Goal: Navigation & Orientation: Find specific page/section

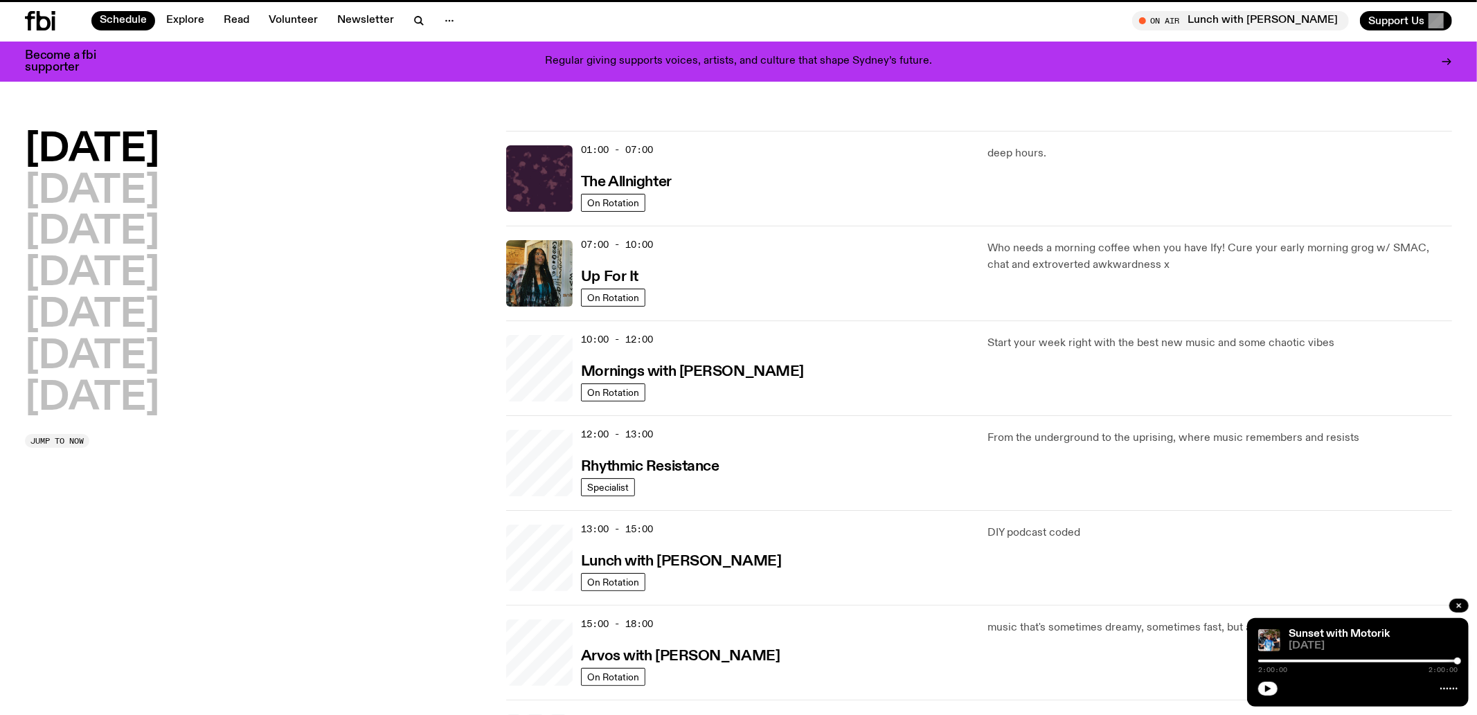
scroll to position [320, 0]
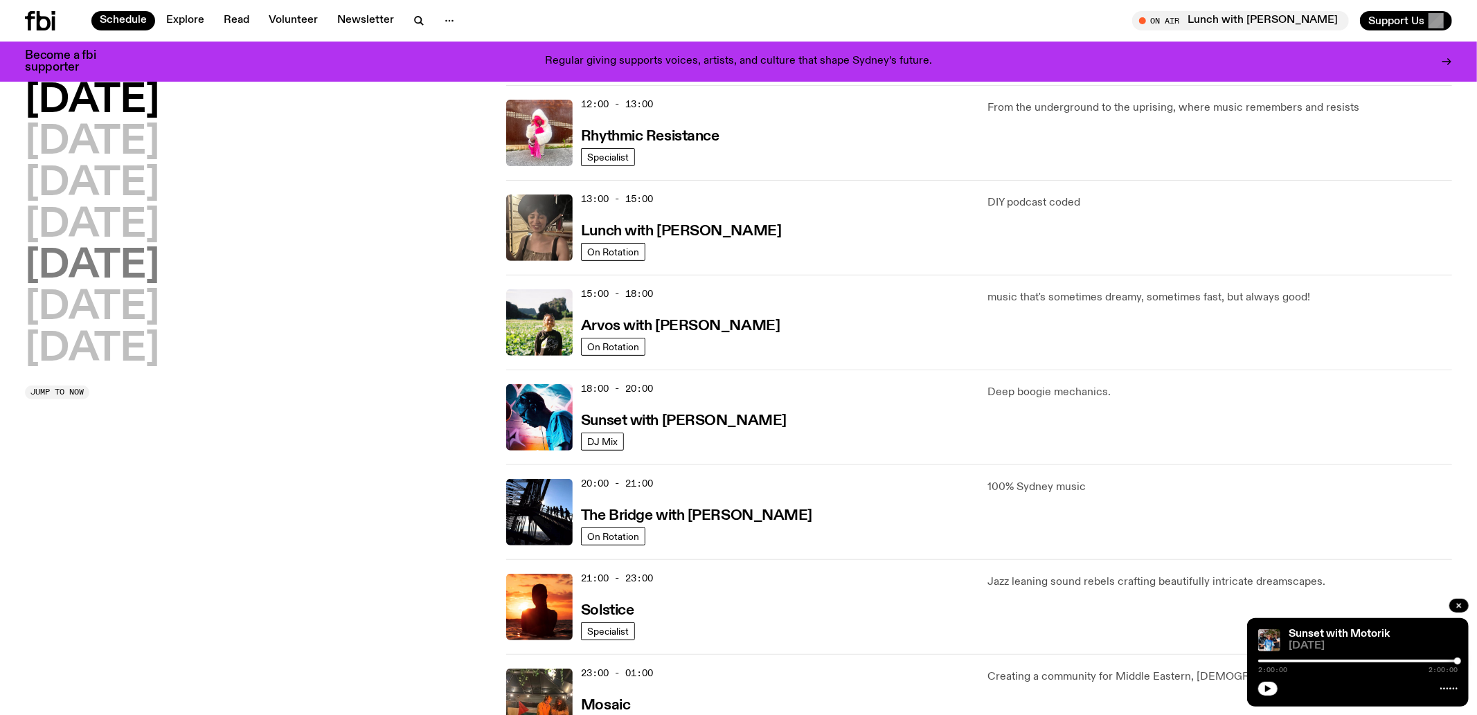
click at [107, 268] on h2 "[DATE]" at bounding box center [92, 266] width 134 height 39
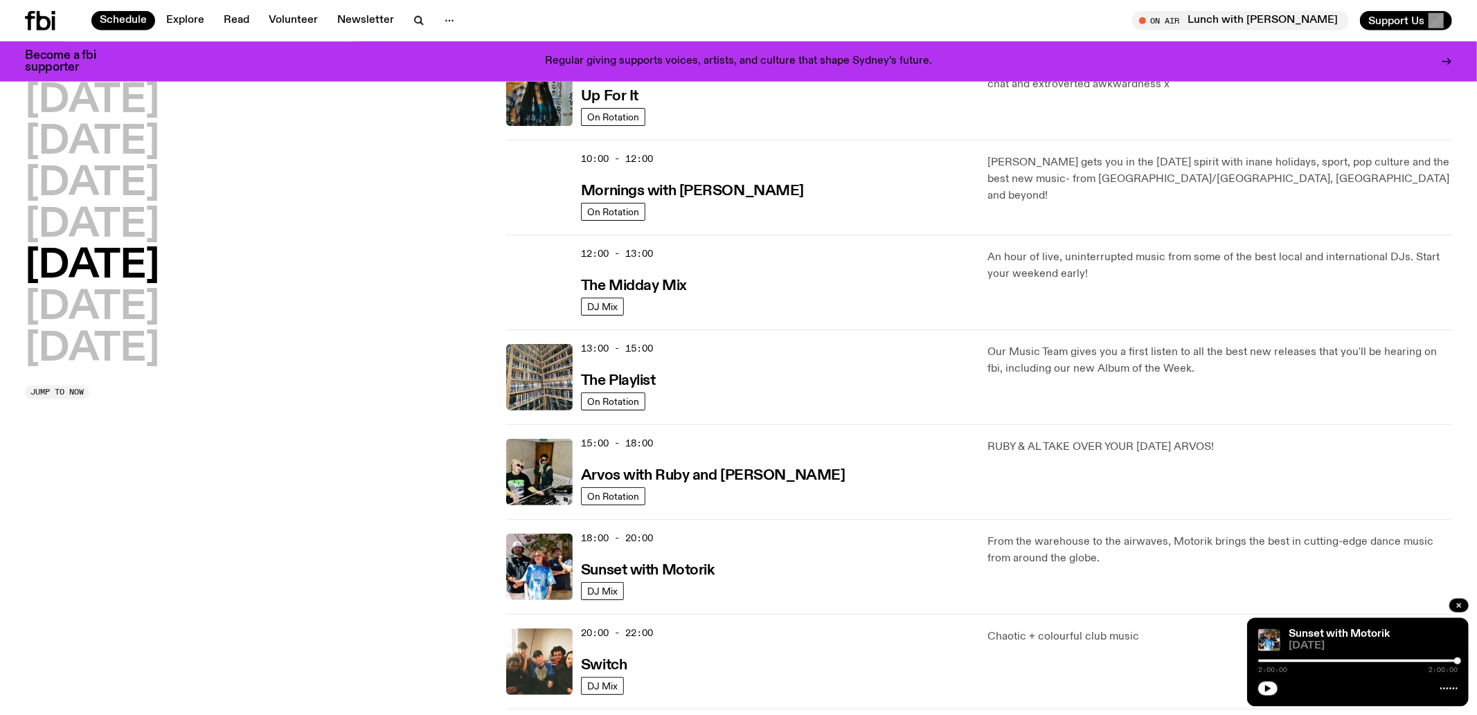
scroll to position [474, 0]
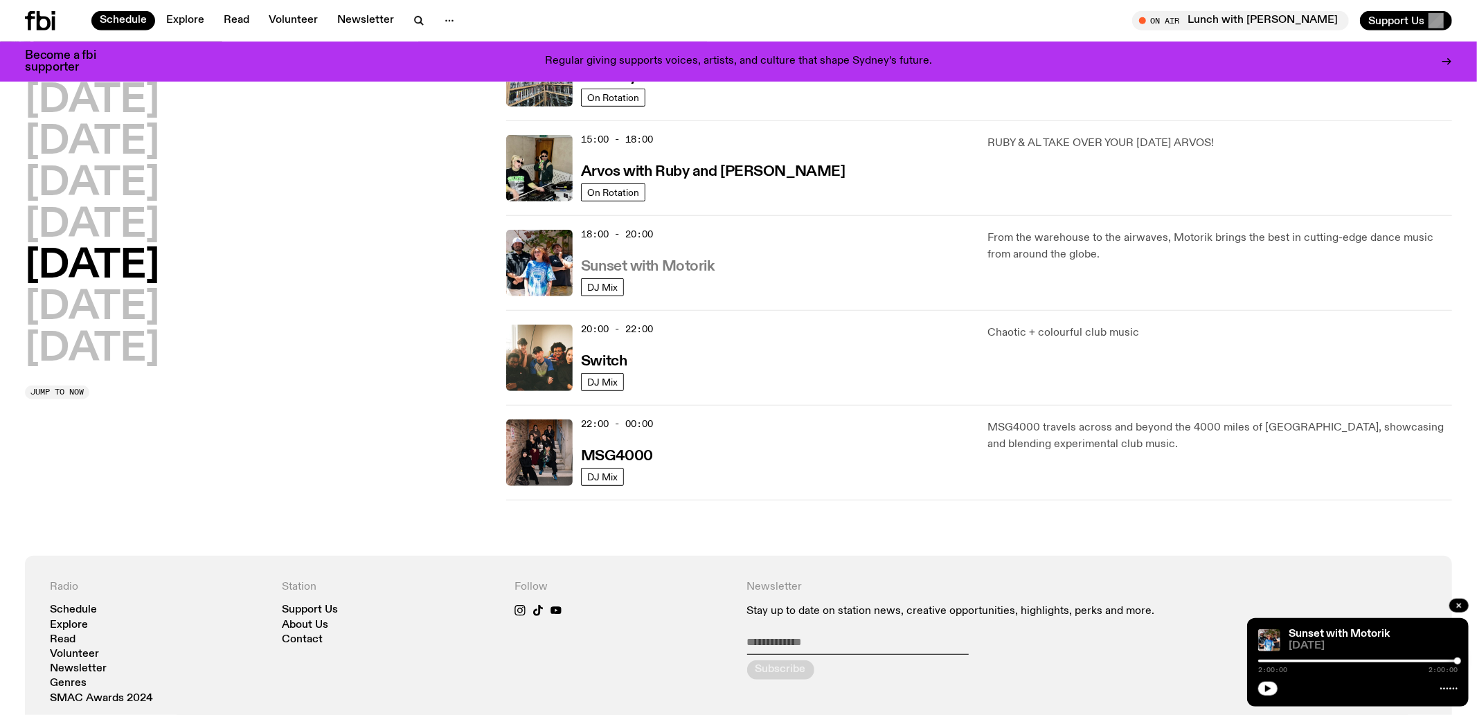
click at [663, 262] on h3 "Sunset with Motorik" at bounding box center [648, 267] width 134 height 15
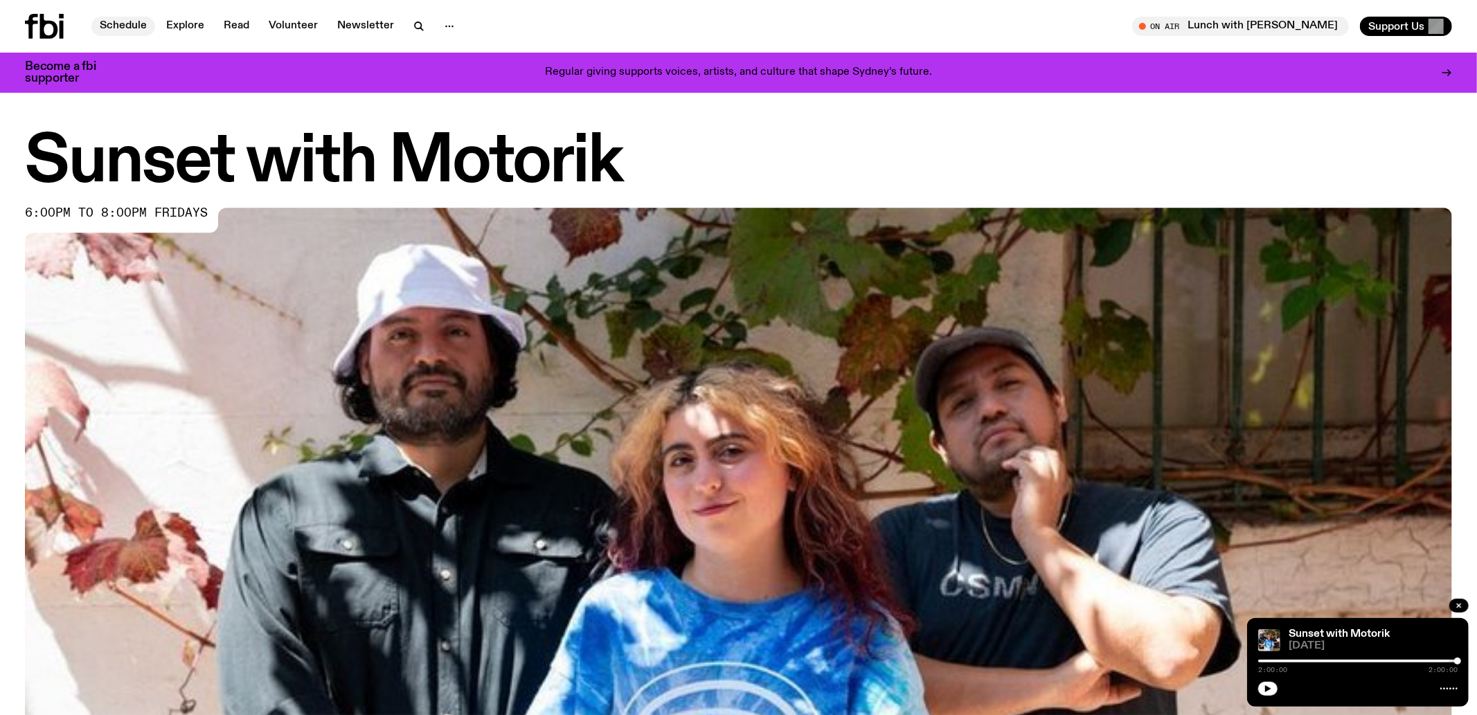
click at [140, 29] on link "Schedule" at bounding box center [123, 26] width 64 height 19
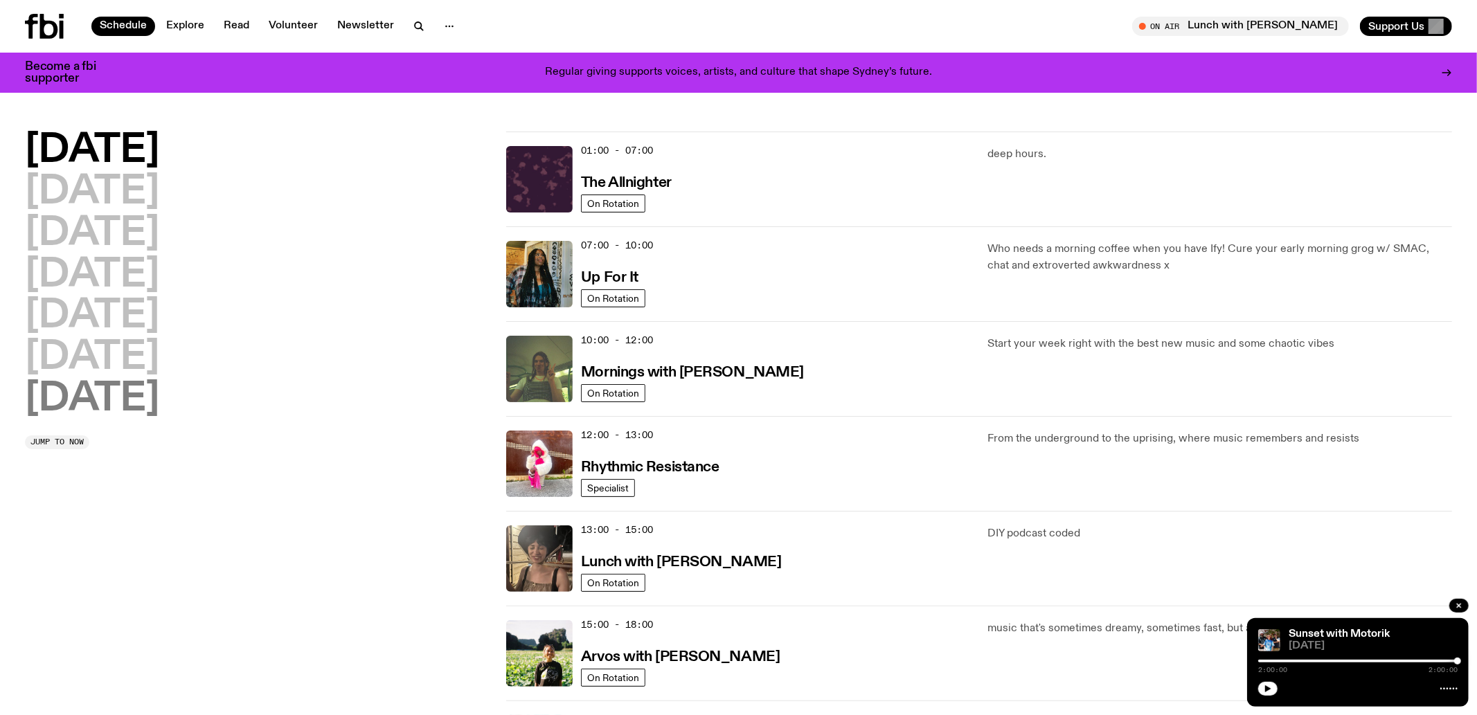
click at [112, 407] on h2 "[DATE]" at bounding box center [92, 399] width 134 height 39
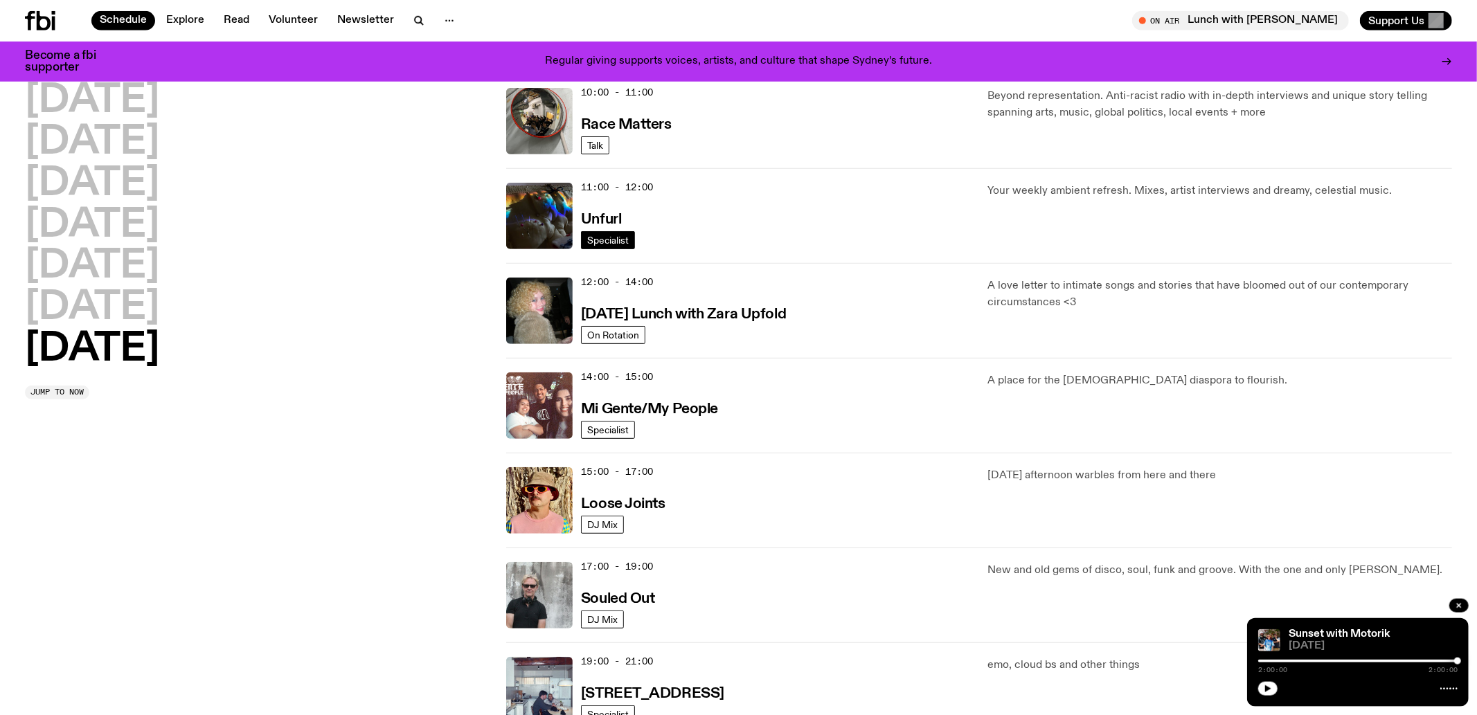
scroll to position [474, 0]
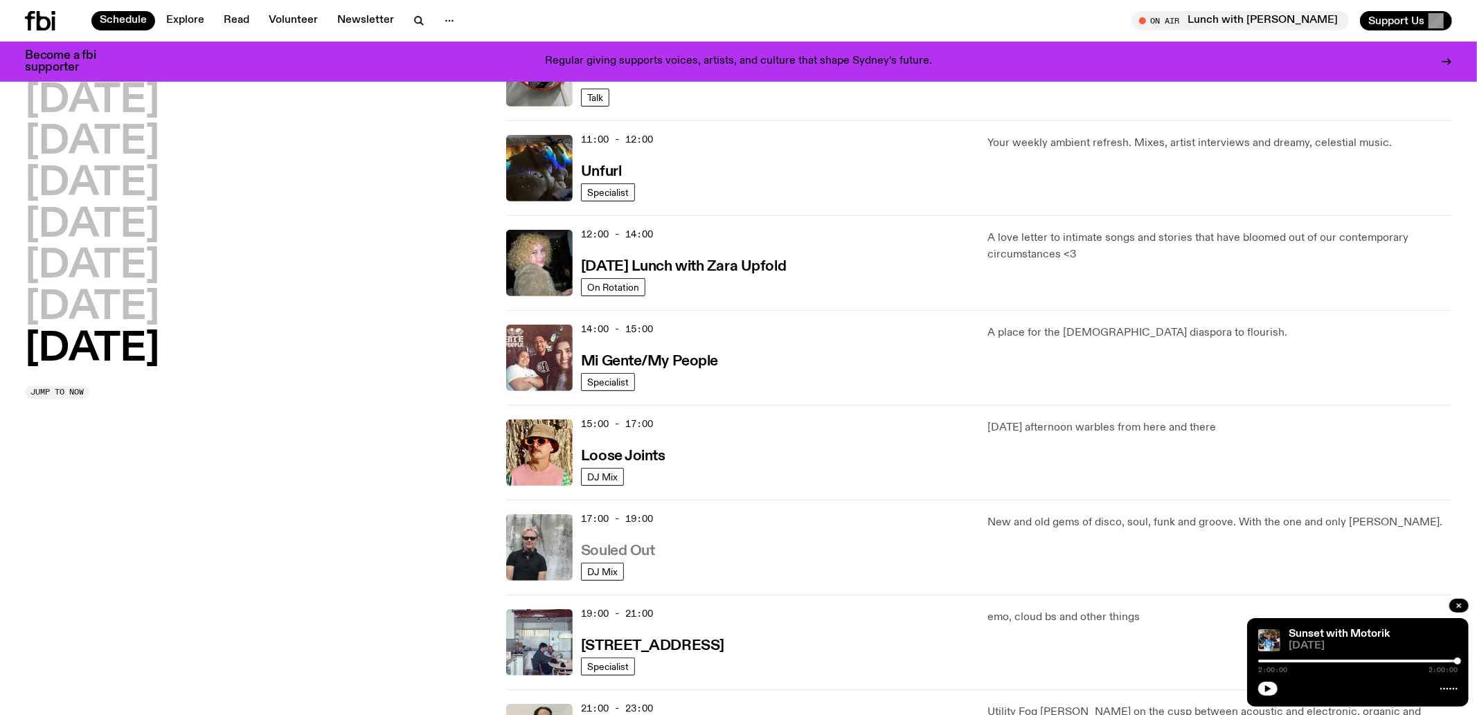
click at [612, 546] on h3 "Souled Out" at bounding box center [618, 551] width 74 height 15
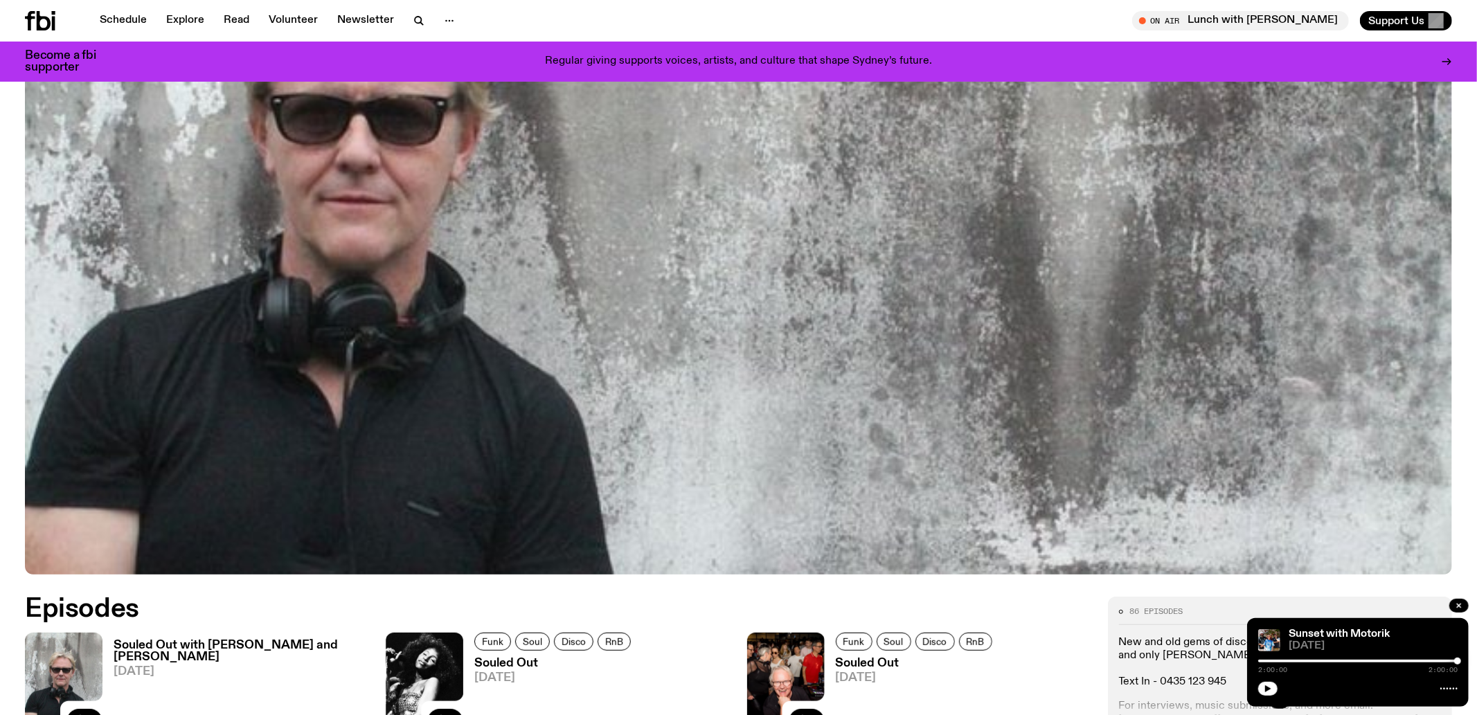
scroll to position [643, 0]
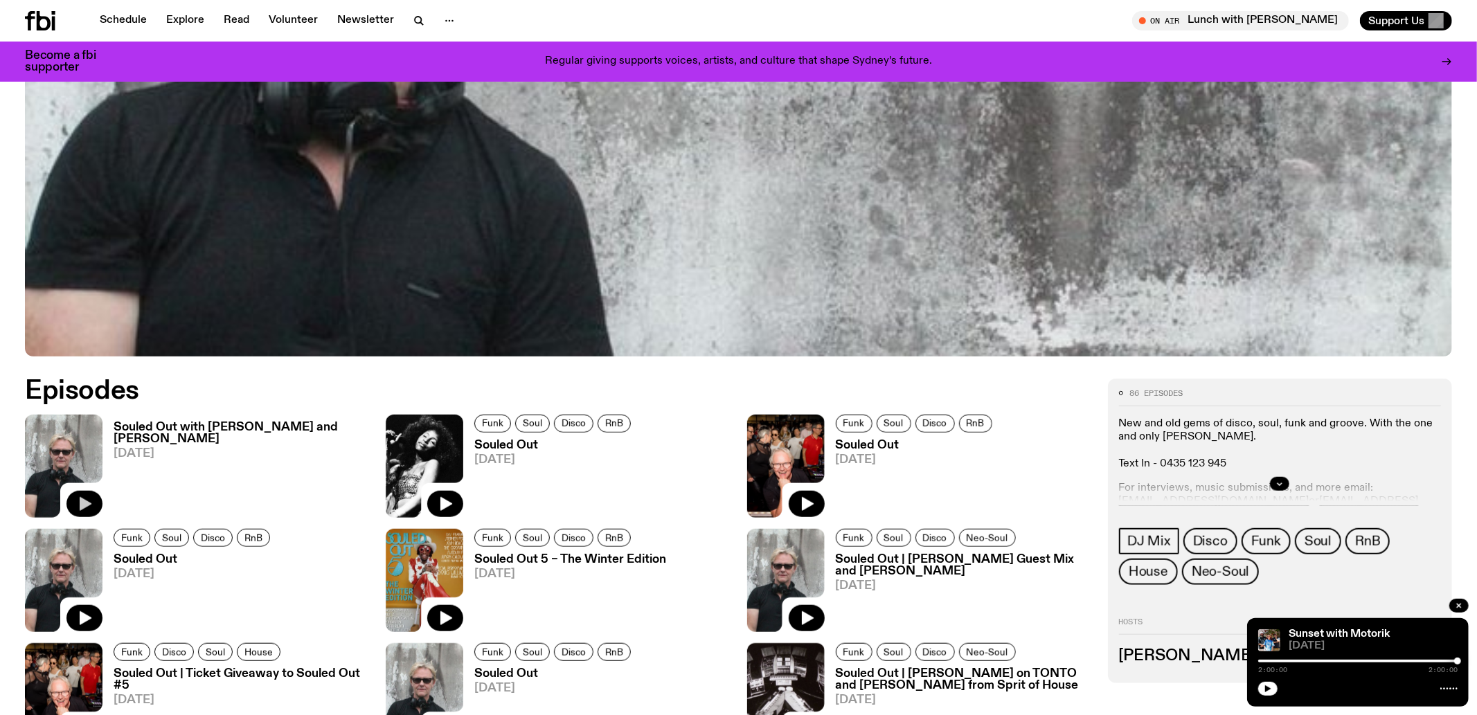
click at [90, 504] on icon "button" at bounding box center [86, 504] width 12 height 14
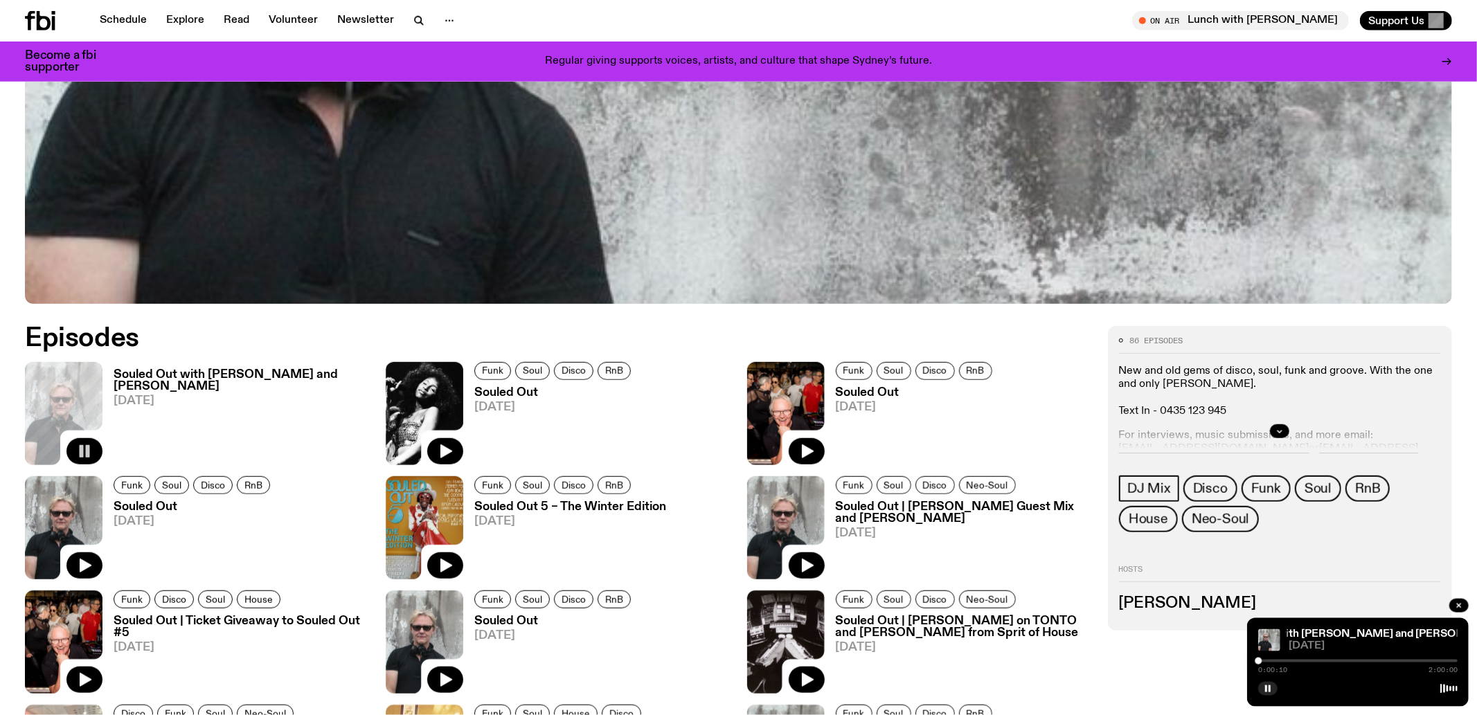
scroll to position [716, 0]
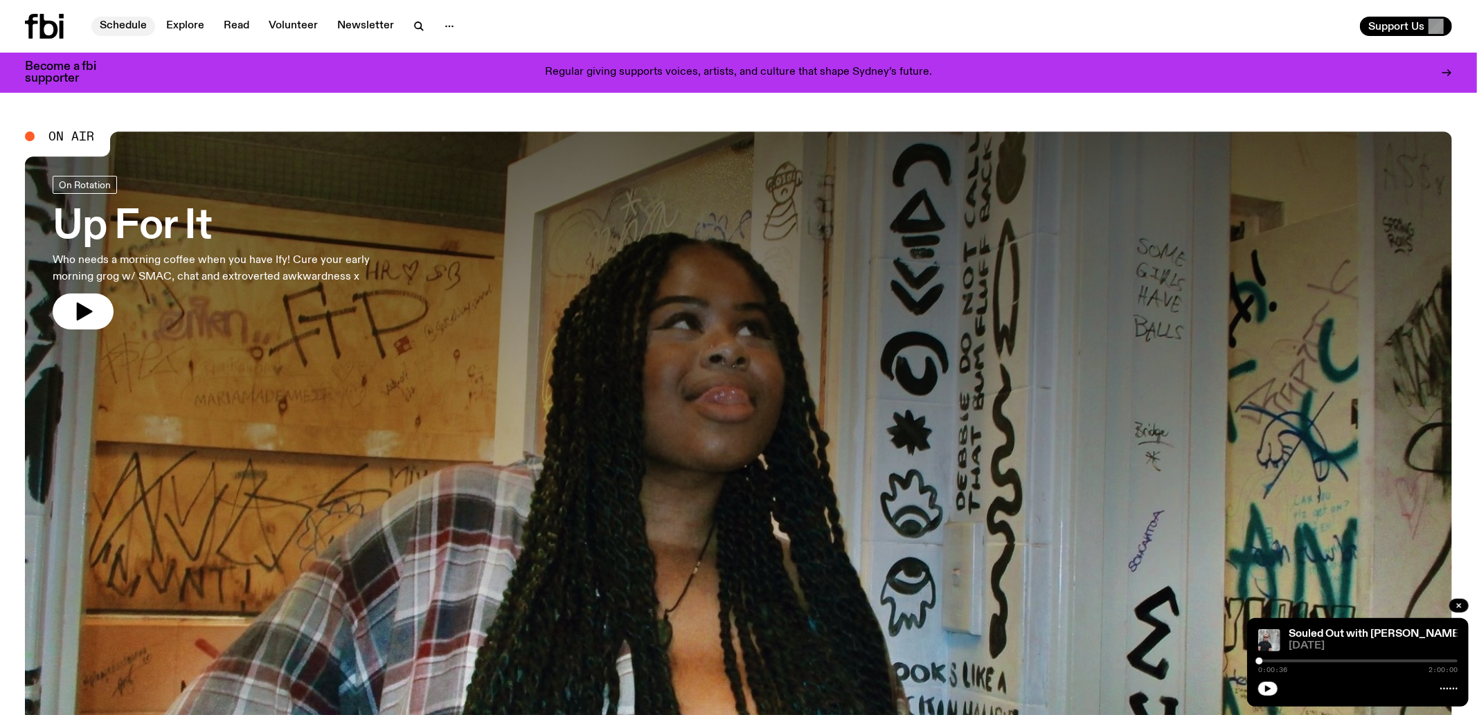
click at [128, 30] on link "Schedule" at bounding box center [123, 26] width 64 height 19
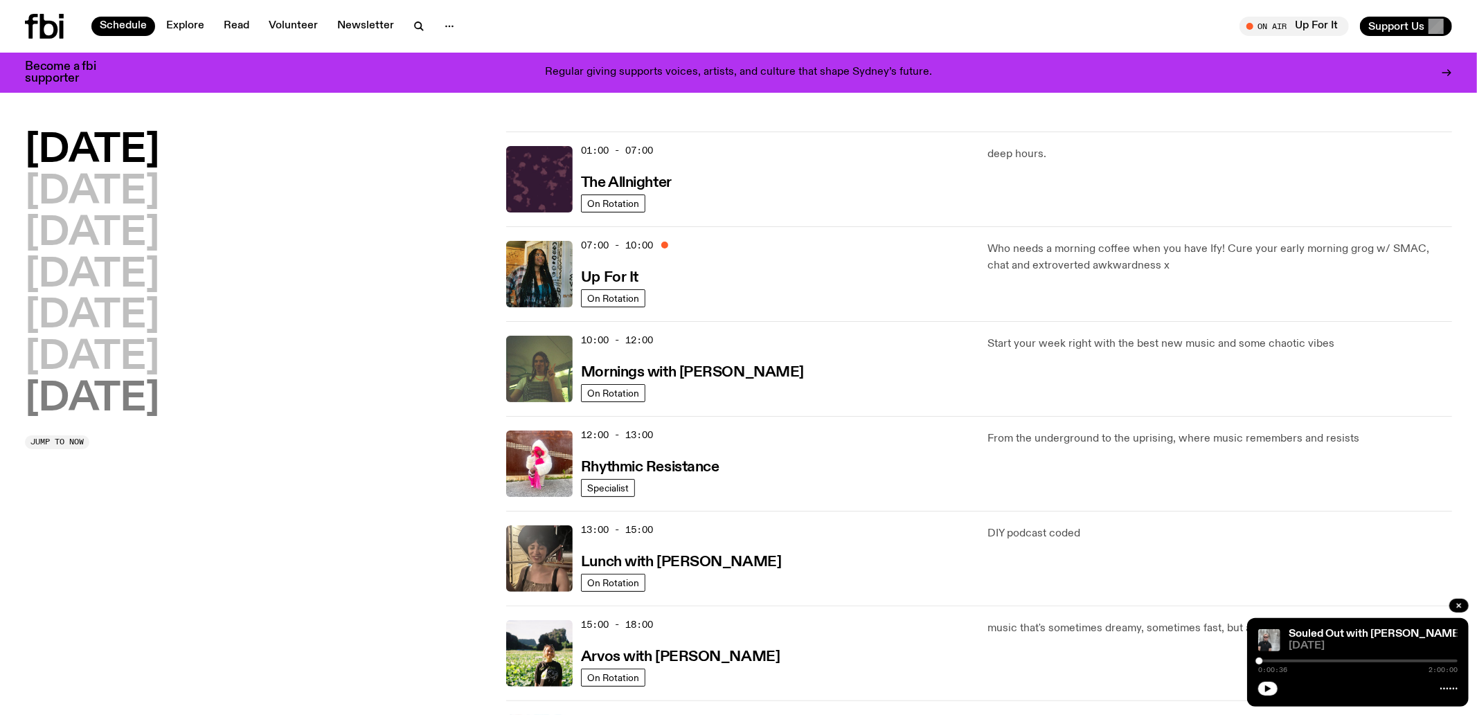
click at [116, 404] on h2 "[DATE]" at bounding box center [92, 399] width 134 height 39
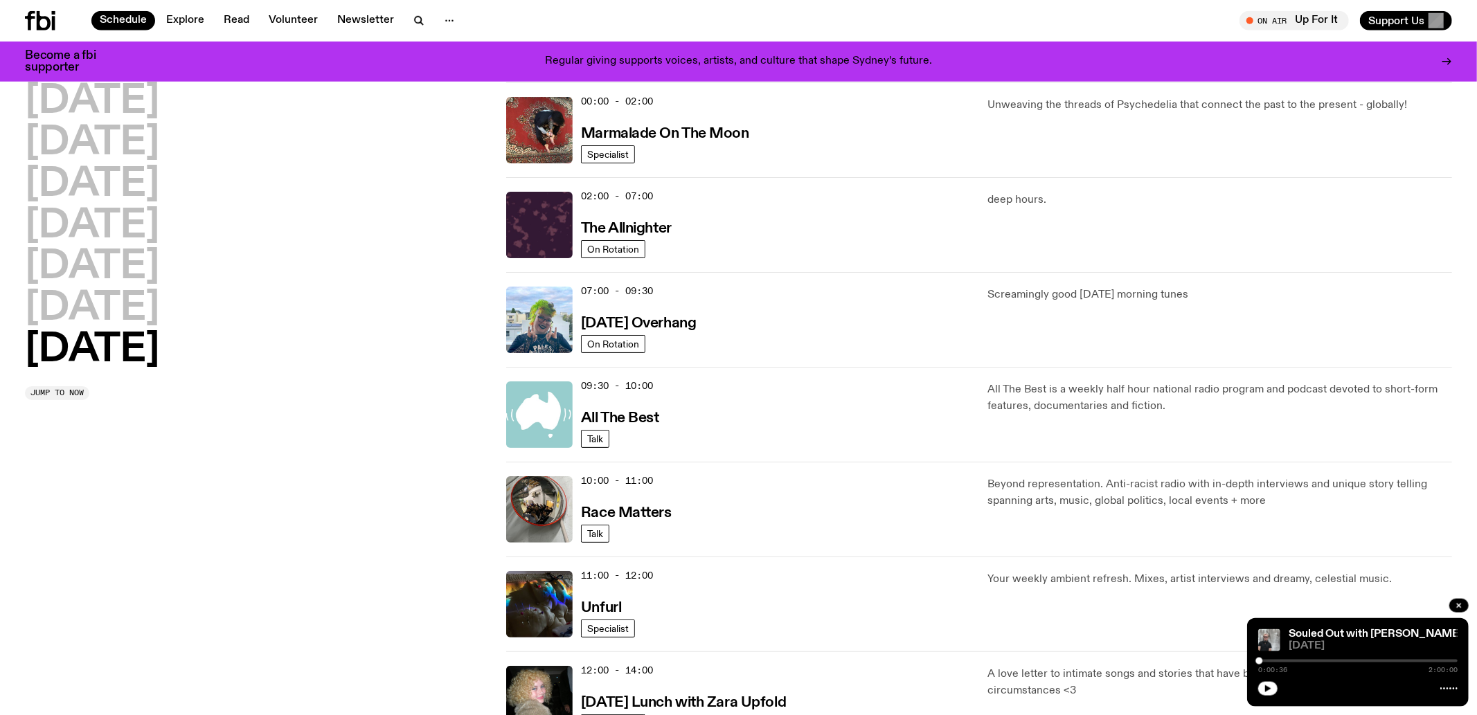
scroll to position [38, 0]
click at [119, 354] on h2 "[DATE]" at bounding box center [92, 350] width 134 height 39
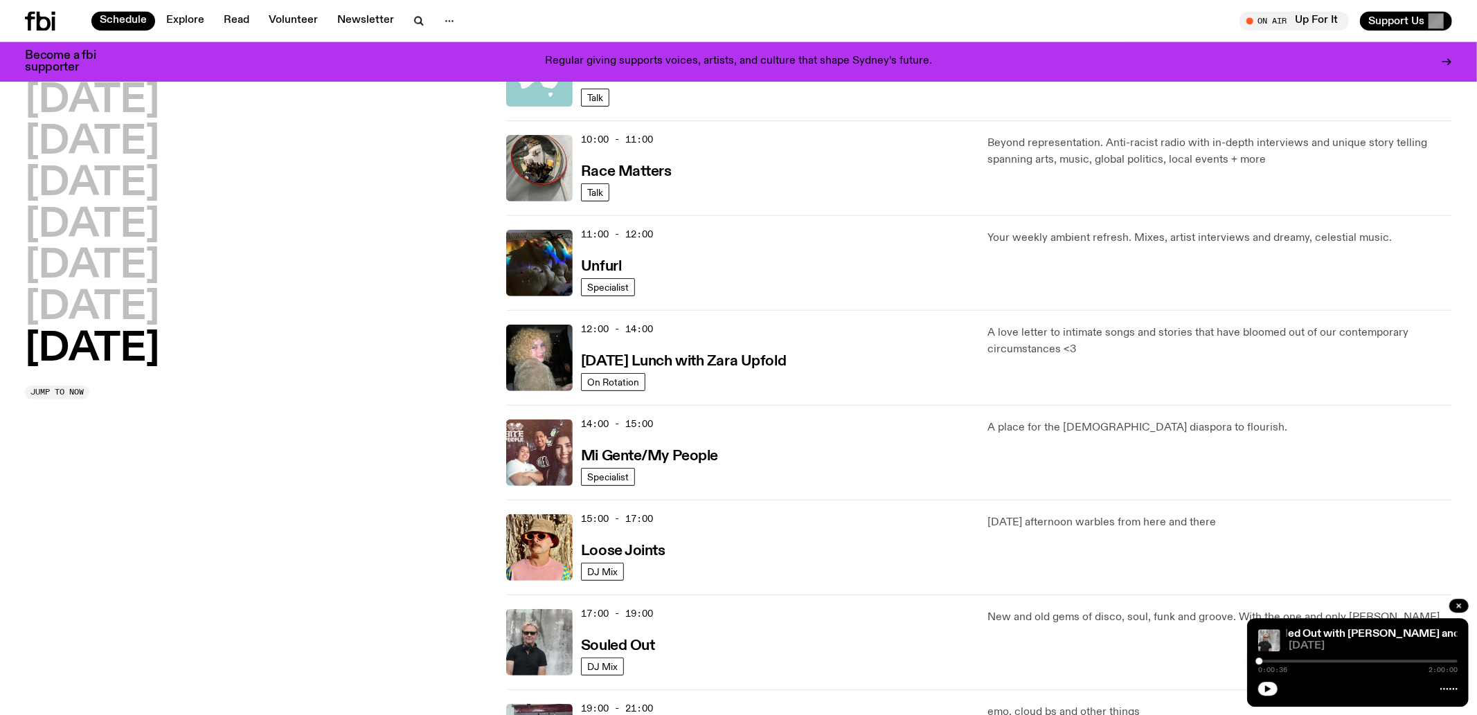
scroll to position [474, 0]
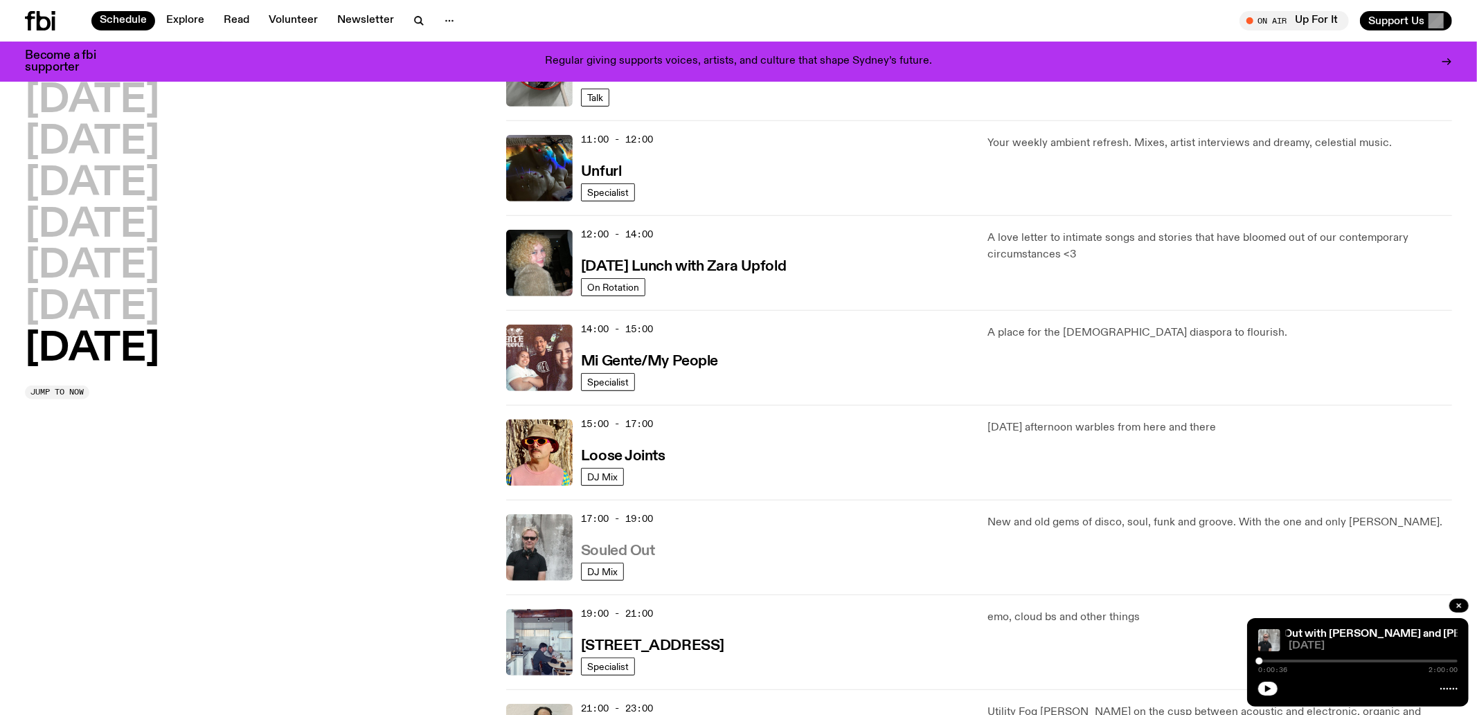
click at [607, 551] on h3 "Souled Out" at bounding box center [618, 551] width 74 height 15
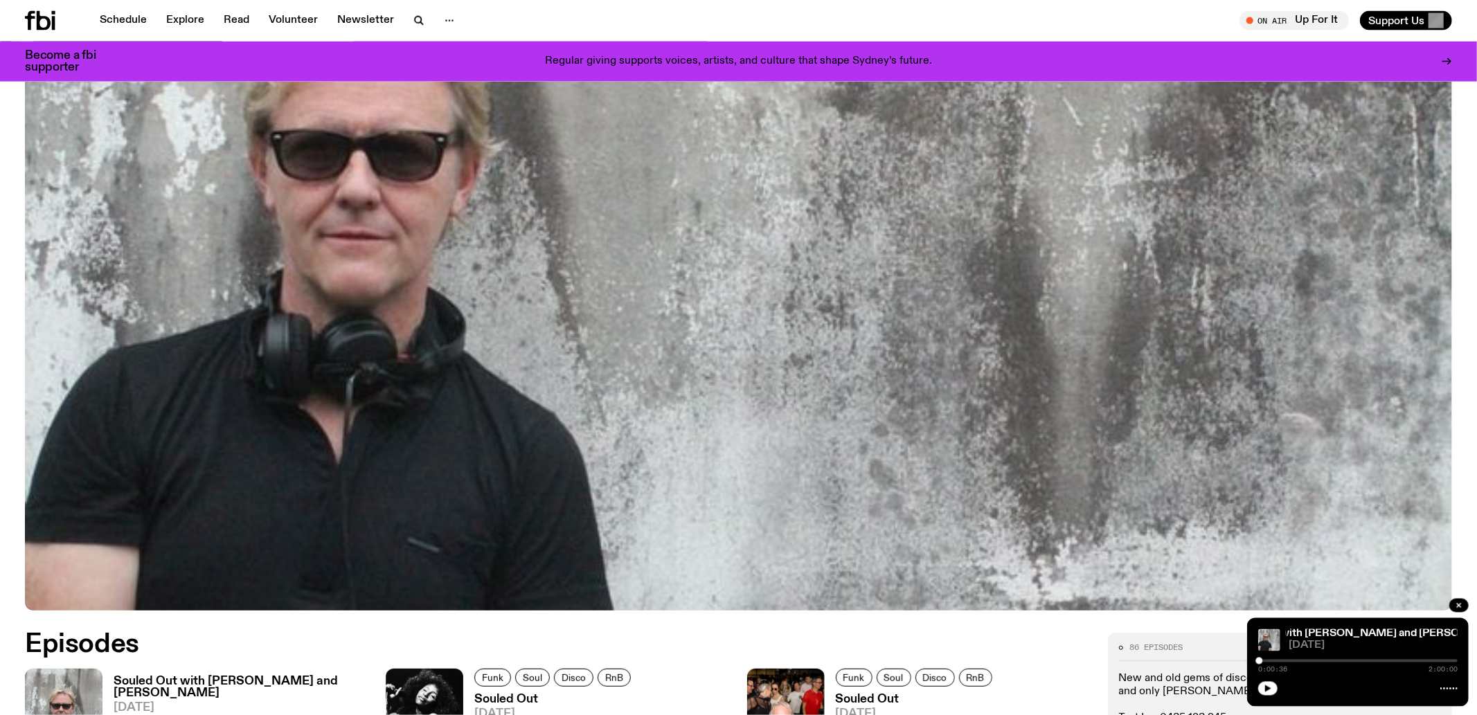
scroll to position [789, 0]
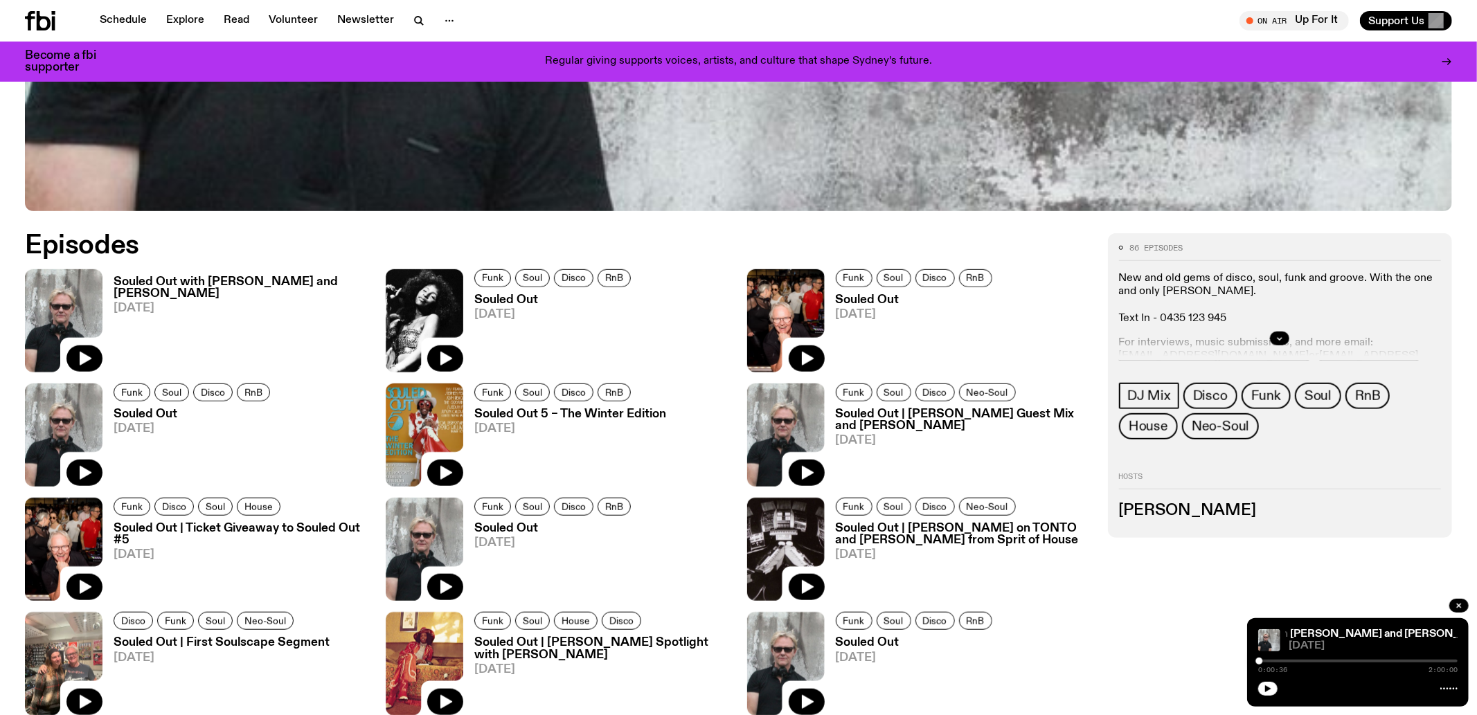
click at [44, 532] on img at bounding box center [64, 549] width 78 height 103
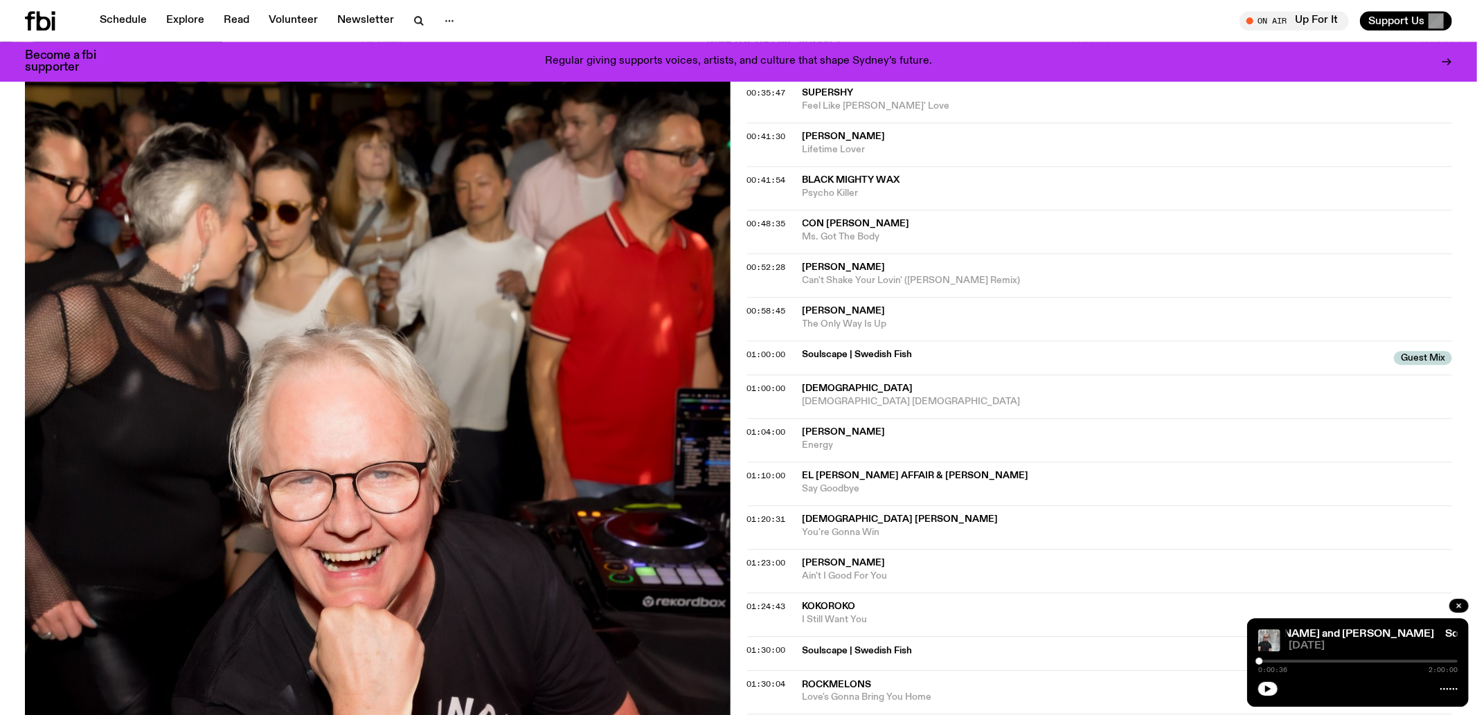
scroll to position [654, 0]
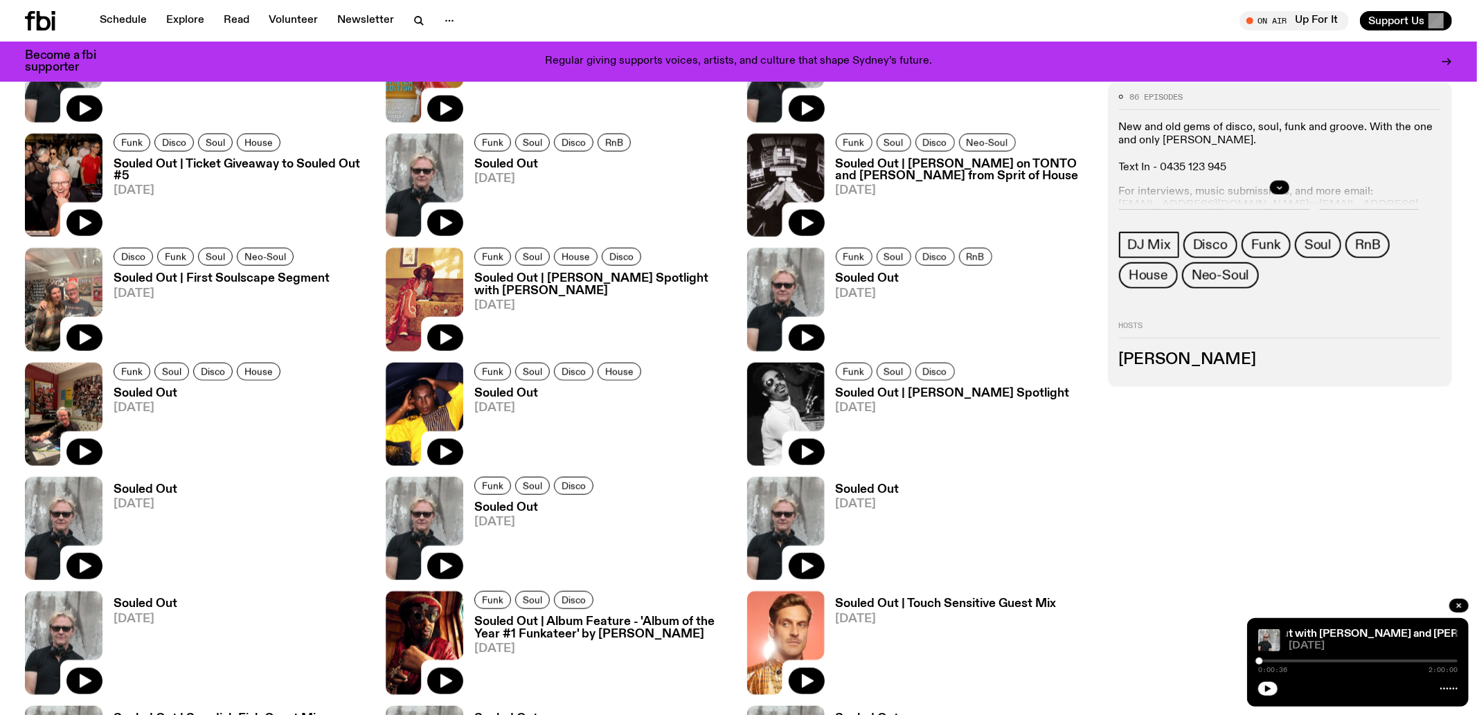
scroll to position [1371, 0]
